Goal: Use online tool/utility

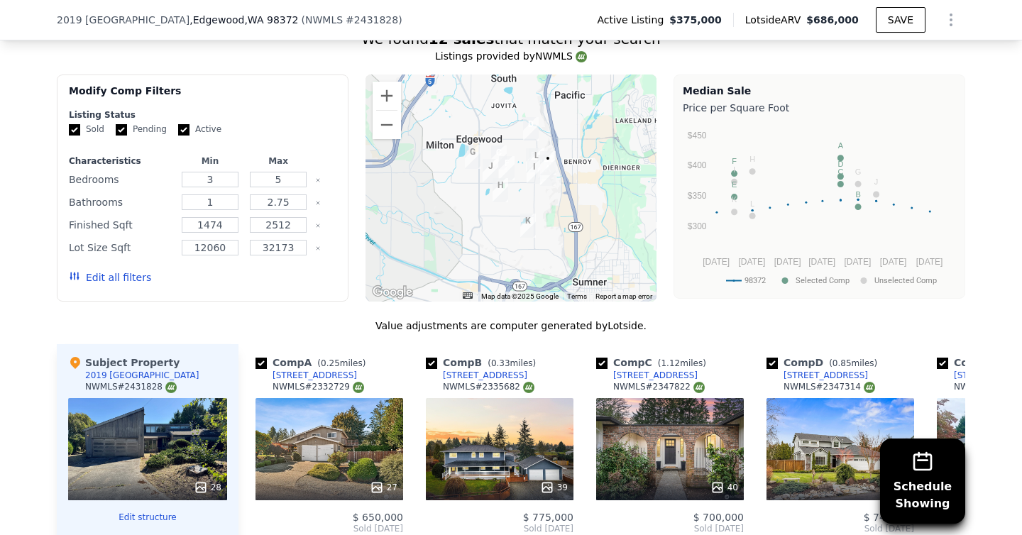
scroll to position [1393, 0]
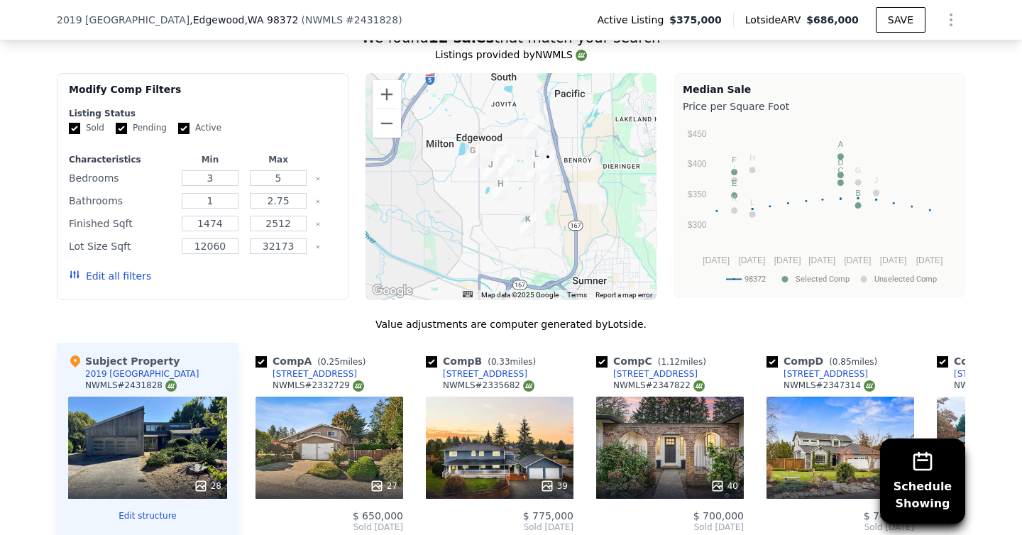
click at [21, 273] on div "Schedule Showing We found 12 sales that match your search Listings provided by …" at bounding box center [511, 418] width 1022 height 814
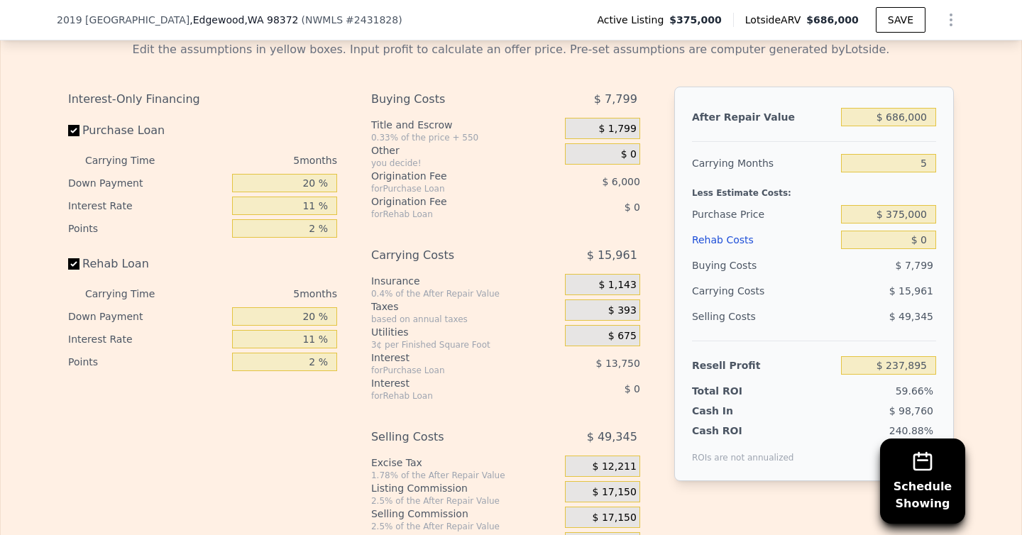
scroll to position [2336, 0]
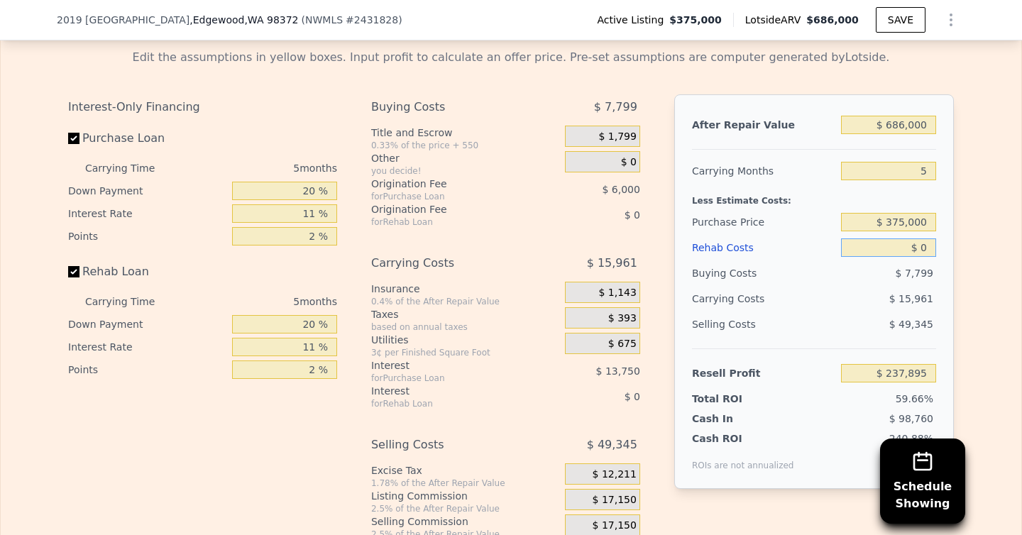
click at [928, 248] on input "$ 0" at bounding box center [888, 248] width 95 height 18
drag, startPoint x: 927, startPoint y: 248, endPoint x: 916, endPoint y: 248, distance: 10.6
click at [916, 248] on input "$ 0" at bounding box center [888, 248] width 95 height 18
type input "$ 20"
type input "$ 237,875"
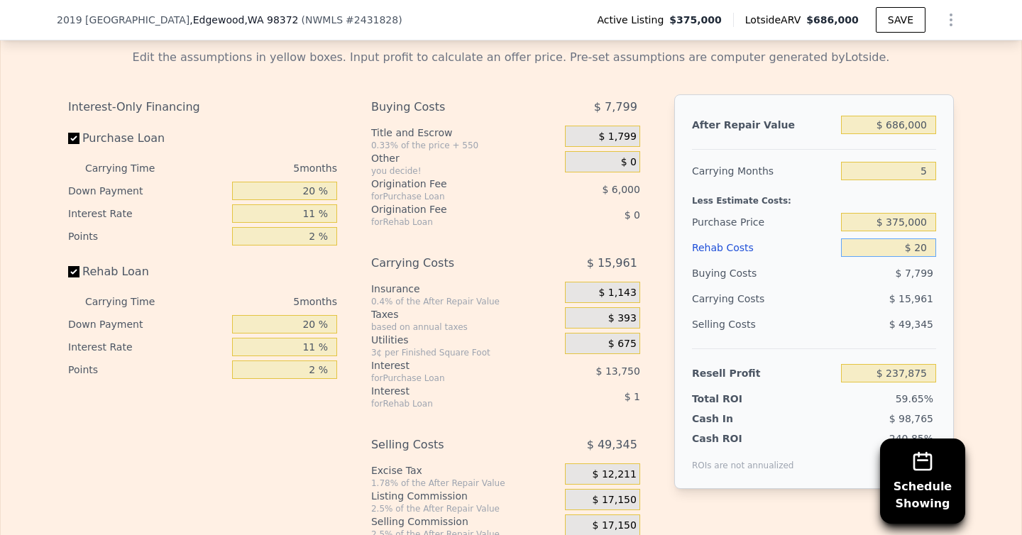
type input "$ 0"
type input "$ 237,895"
type input "$ 10"
type input "$ 237,885"
type input "$ 120"
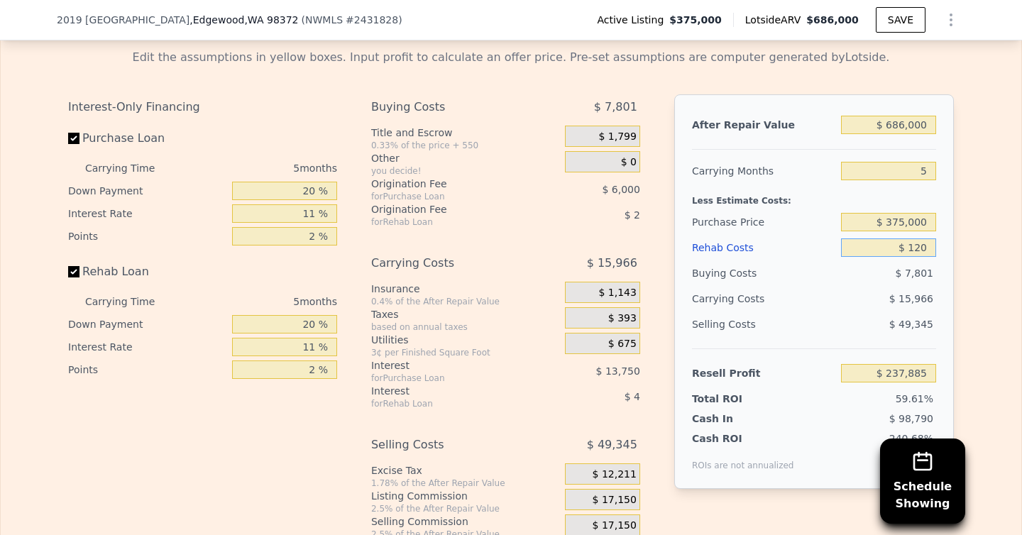
type input "$ 237,768"
type input "$ 1,250"
type input "$ 236,580"
type input "$ 12,500"
type input "$ 224,735"
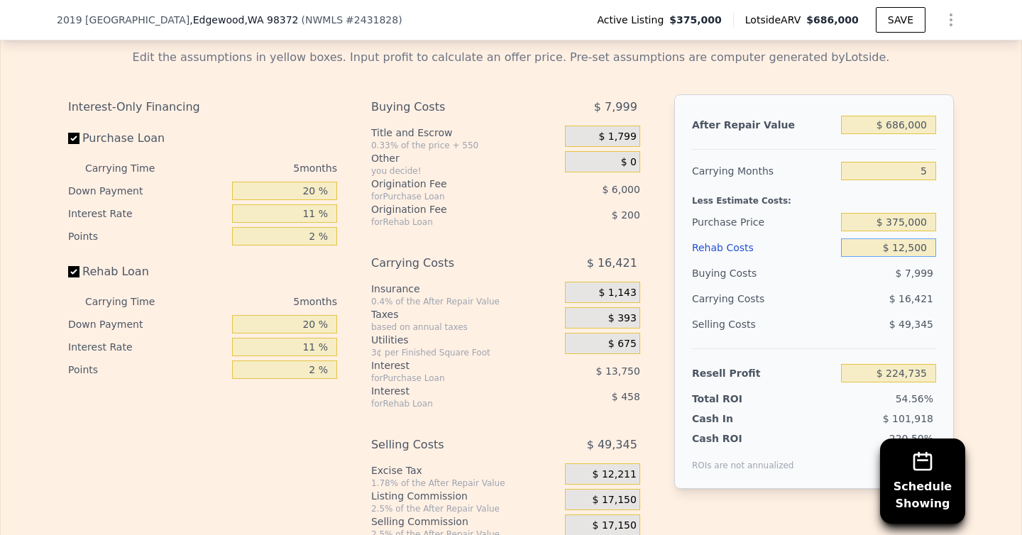
type input "$ 125,000"
type input "$ 106,310"
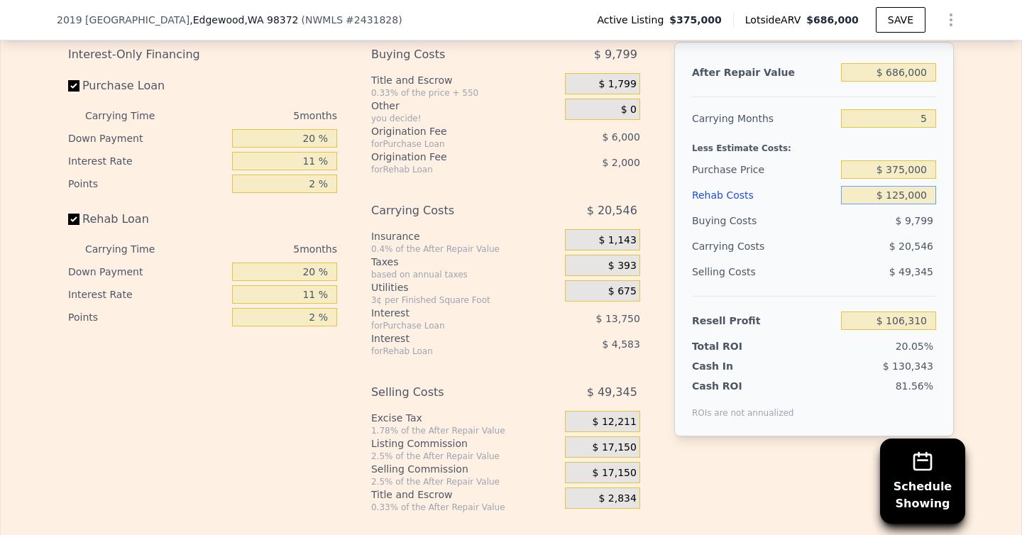
scroll to position [2391, 0]
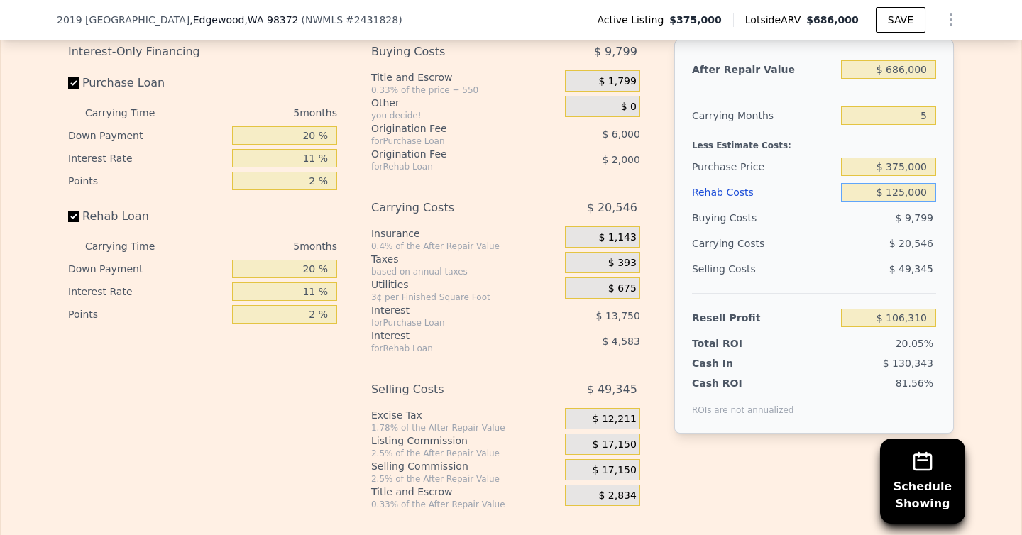
type input "$ 125,000"
click at [969, 319] on div "Edit the assumptions in yellow boxes. Input profit to calculate an offer price.…" at bounding box center [511, 246] width 1021 height 528
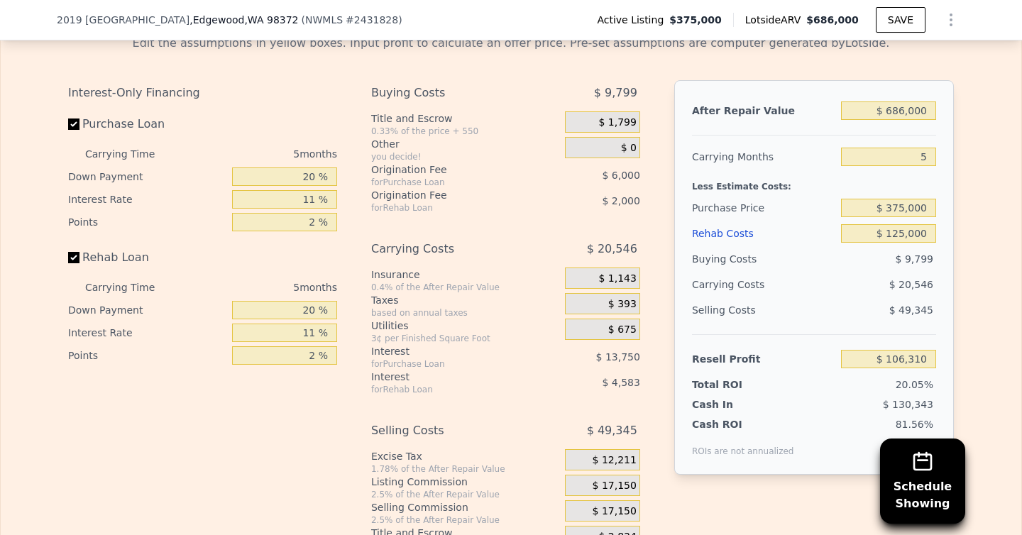
scroll to position [2334, 0]
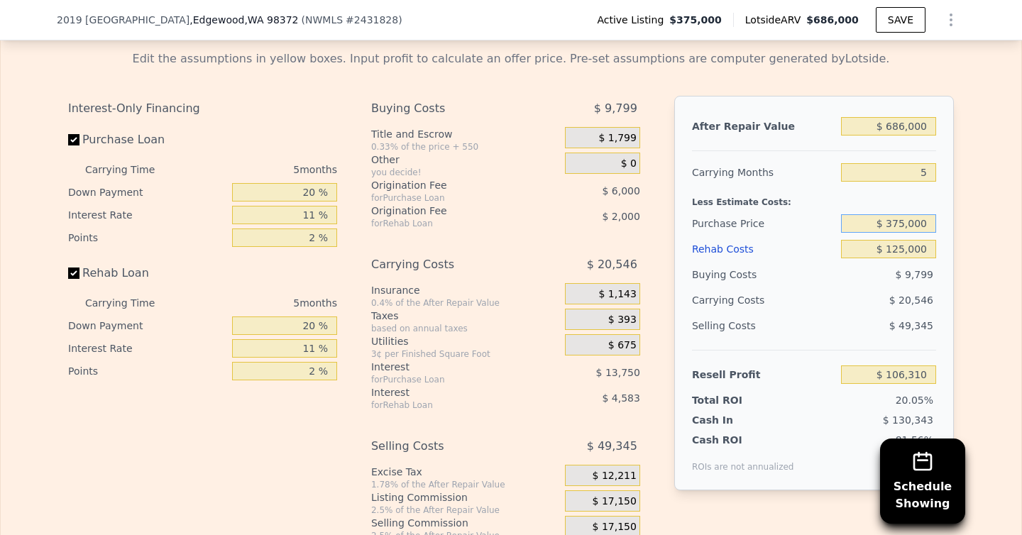
drag, startPoint x: 891, startPoint y: 224, endPoint x: 946, endPoint y: 225, distance: 54.7
click at [946, 225] on div "After Repair Value $ 686,000 Carrying Months 5 Less Estimate Costs: Purchase Pr…" at bounding box center [814, 293] width 280 height 395
type input "$ 450,000"
type input "$ 27,110"
click at [985, 263] on div "Edit the assumptions in yellow boxes. Input profit to calculate an offer price.…" at bounding box center [511, 303] width 1021 height 528
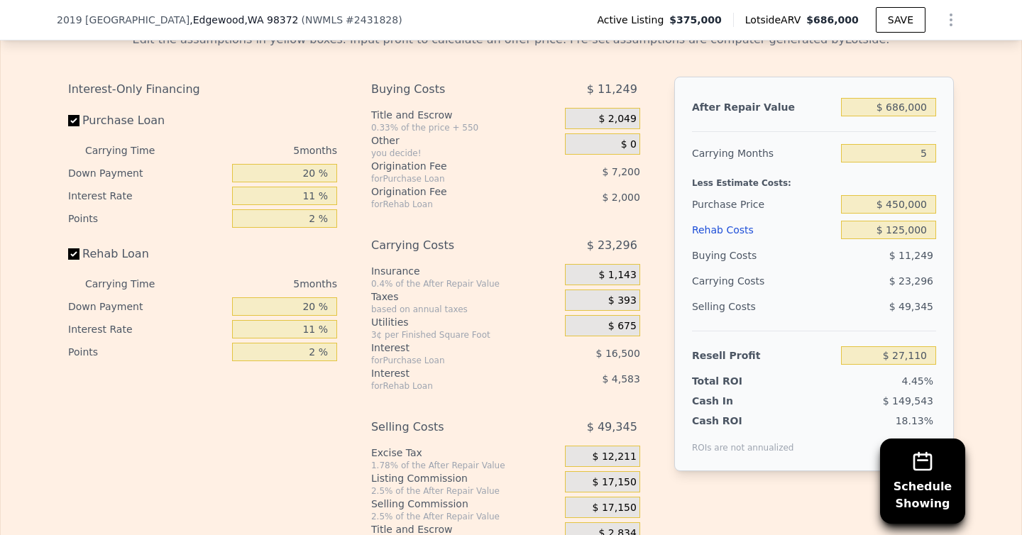
scroll to position [2348, 0]
